Goal: Task Accomplishment & Management: Manage account settings

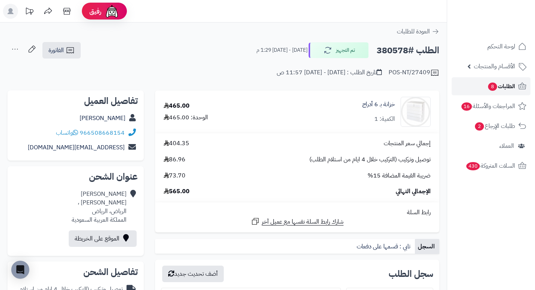
click at [516, 83] on link "الطلبات 8" at bounding box center [491, 86] width 79 height 18
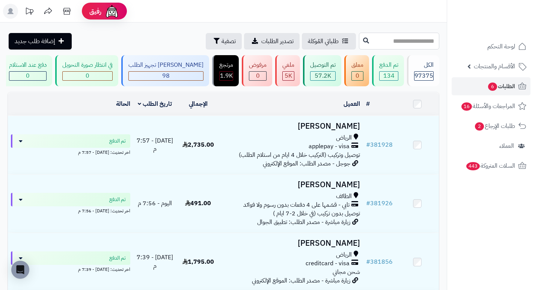
click at [367, 40] on input "text" at bounding box center [399, 41] width 80 height 17
type input "******"
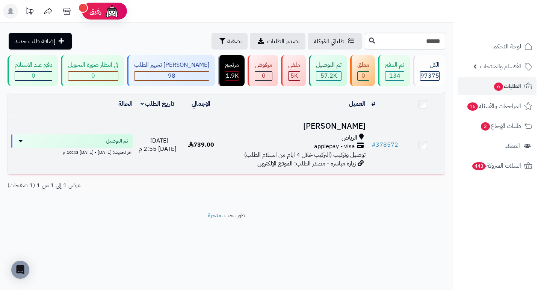
click at [234, 158] on div "الرياض applepay - visa توصيل وتركيب (التركيب خلال 4 ايام من استلام الطلب)" at bounding box center [295, 147] width 139 height 26
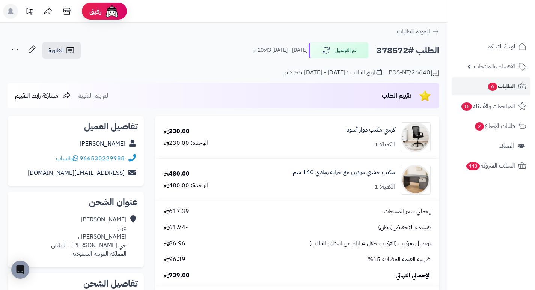
click at [377, 49] on h2 "الطلب #378572" at bounding box center [408, 50] width 63 height 15
click at [380, 49] on h2 "الطلب #378572" at bounding box center [408, 50] width 63 height 15
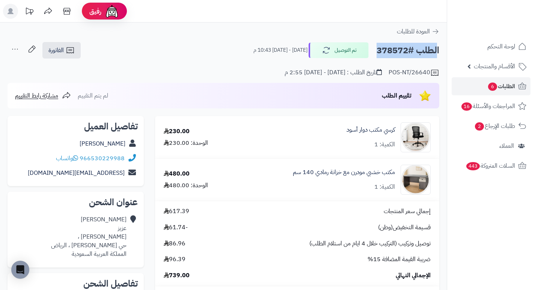
click at [380, 49] on h2 "الطلب #378572" at bounding box center [408, 50] width 63 height 15
click at [207, 61] on div "POS-NT/26640 تاريخ الطلب : الإثنين - ٢٢ سبتمبر ٢٠٢٥ - 2:55 م" at bounding box center [224, 68] width 432 height 18
click at [388, 57] on h2 "الطلب #378572" at bounding box center [408, 50] width 63 height 15
click at [389, 56] on h2 "الطلب #378572" at bounding box center [408, 50] width 63 height 15
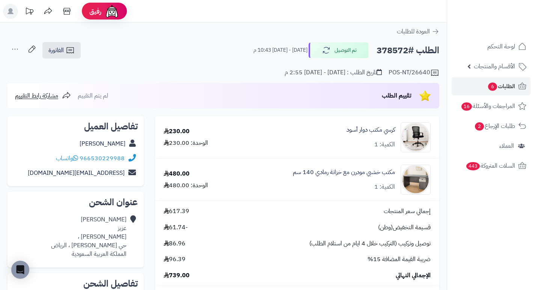
click at [389, 56] on h2 "الطلب #378572" at bounding box center [408, 50] width 63 height 15
copy h2 "378572"
click at [500, 89] on span "الطلبات 6" at bounding box center [502, 86] width 28 height 11
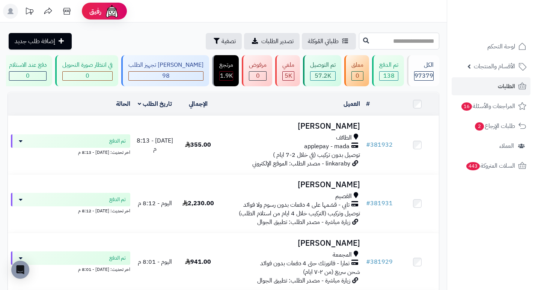
click at [382, 41] on input "text" at bounding box center [399, 41] width 80 height 17
click at [222, 40] on span "تصفية" at bounding box center [229, 40] width 14 height 9
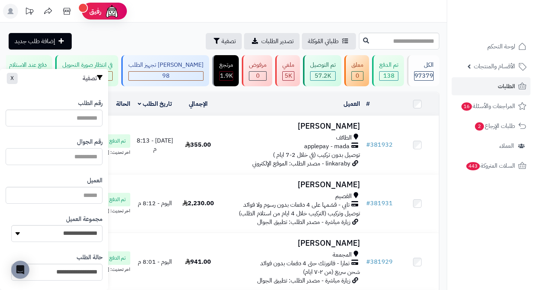
click at [82, 162] on input "text" at bounding box center [54, 156] width 97 height 17
type input "*********"
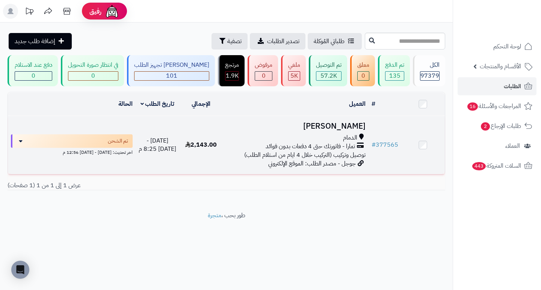
click at [323, 147] on span "تمارا - فاتورتك حتى 4 دفعات بدون فوائد" at bounding box center [310, 146] width 89 height 9
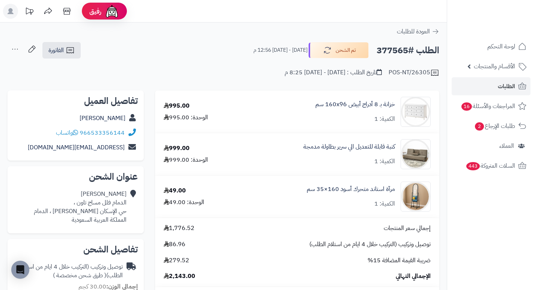
click at [394, 52] on h2 "الطلب #377565" at bounding box center [408, 50] width 63 height 15
copy h2 "377565"
click at [519, 92] on link "الطلبات" at bounding box center [491, 86] width 79 height 18
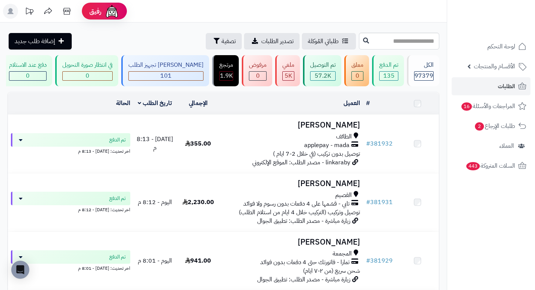
click at [375, 42] on input "text" at bounding box center [399, 41] width 80 height 17
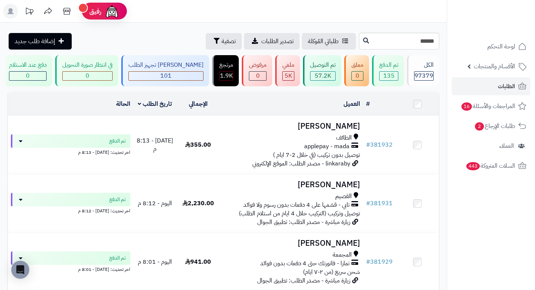
type input "******"
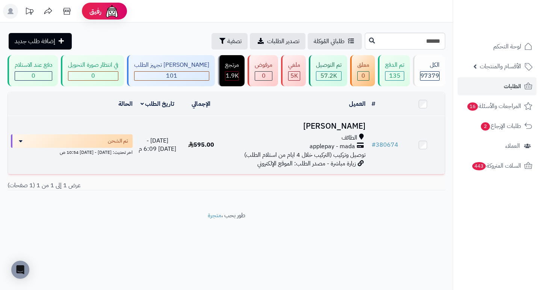
click at [317, 151] on span "applepay - mada" at bounding box center [331, 146] width 45 height 9
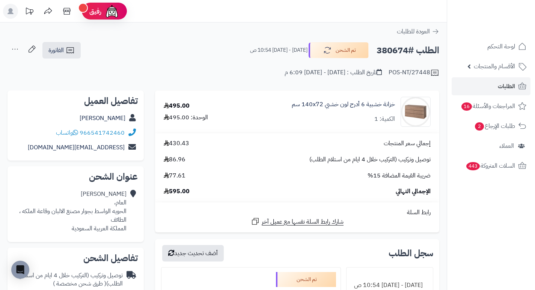
drag, startPoint x: 392, startPoint y: 51, endPoint x: 380, endPoint y: 54, distance: 13.1
click at [380, 54] on h2 "الطلب #380674" at bounding box center [408, 50] width 63 height 15
copy h2 "380674"
